Goal: Transaction & Acquisition: Purchase product/service

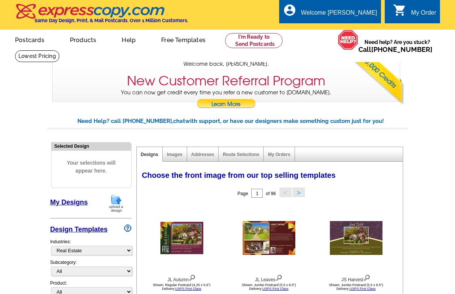
select select "785"
click at [113, 203] on img at bounding box center [116, 203] width 20 height 19
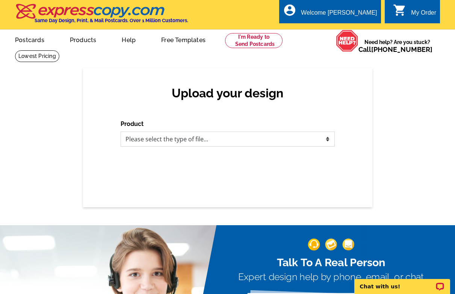
click at [121, 132] on select "Please select the type of file... Postcards Business Cards Letters and flyers G…" at bounding box center [228, 139] width 214 height 15
select select "3"
click option "Business Cards" at bounding box center [0, 0] width 0 height 0
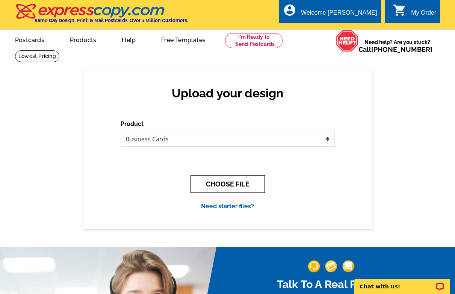
click at [236, 184] on button "CHOOSE FILE" at bounding box center [228, 184] width 74 height 18
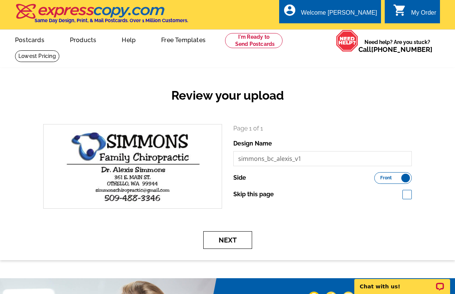
click at [232, 239] on button "Next" at bounding box center [227, 240] width 49 height 18
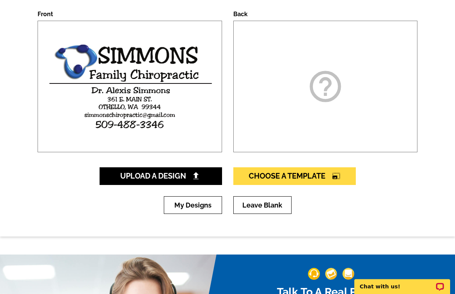
scroll to position [115, 0]
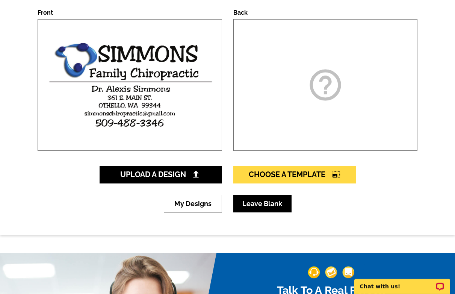
click at [258, 206] on link "Leave Blank" at bounding box center [262, 204] width 58 height 18
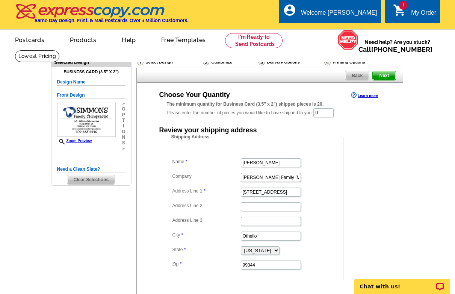
click at [420, 10] on div "My Order" at bounding box center [423, 14] width 25 height 11
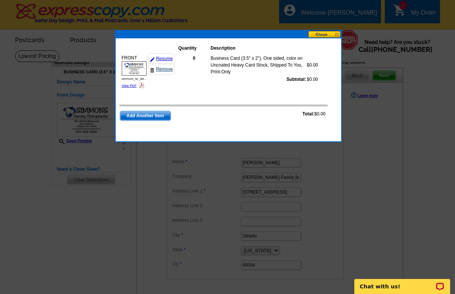
click at [164, 68] on link "Remove" at bounding box center [161, 69] width 26 height 11
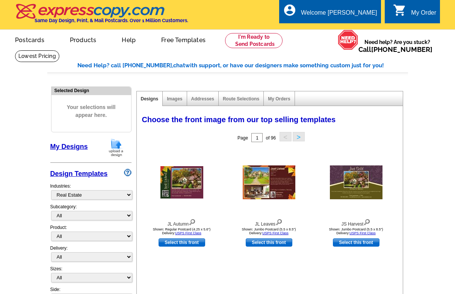
select select "785"
click at [64, 147] on link "My Designs" at bounding box center [69, 147] width 38 height 8
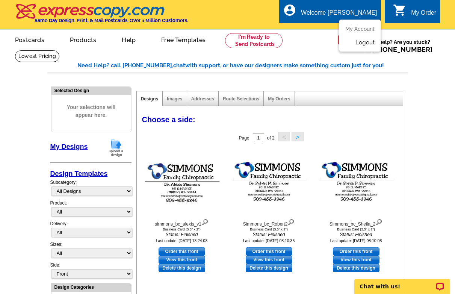
click at [367, 44] on link "Logout" at bounding box center [364, 42] width 19 height 7
